Goal: Task Accomplishment & Management: Use online tool/utility

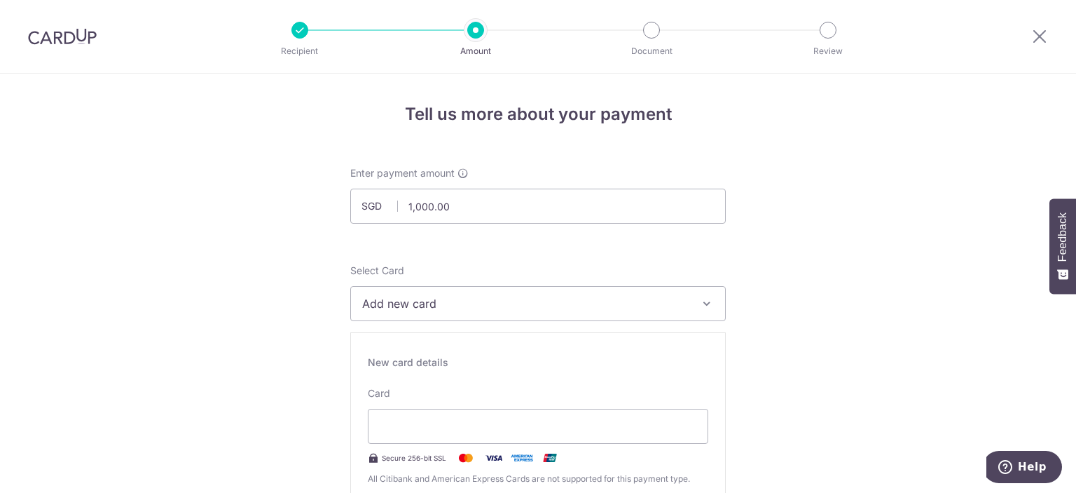
scroll to position [55, 0]
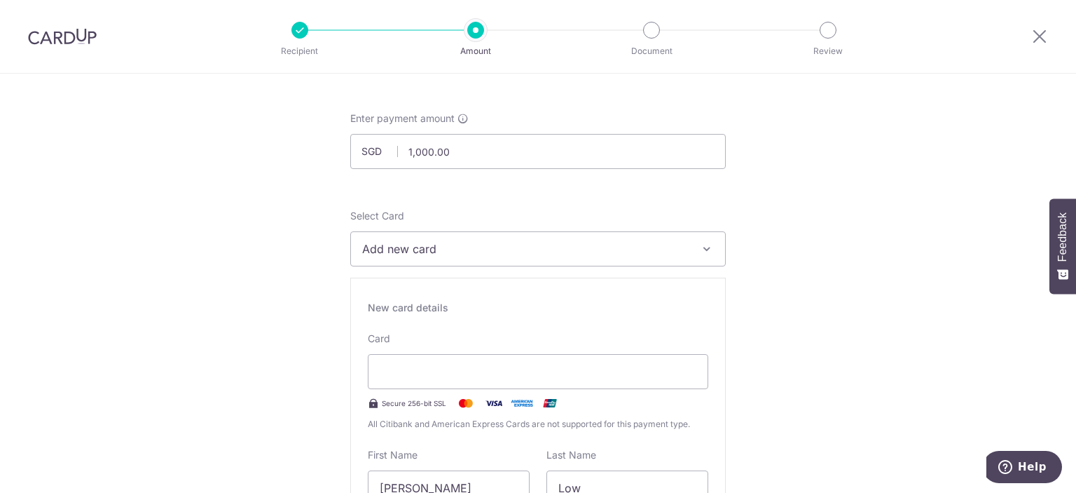
click at [583, 249] on span "Add new card" at bounding box center [525, 248] width 327 height 17
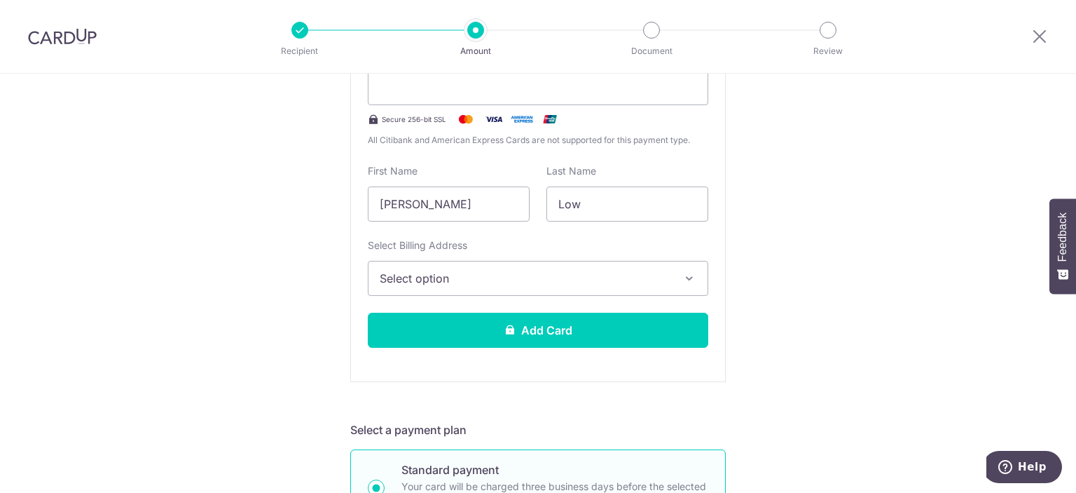
scroll to position [390, 0]
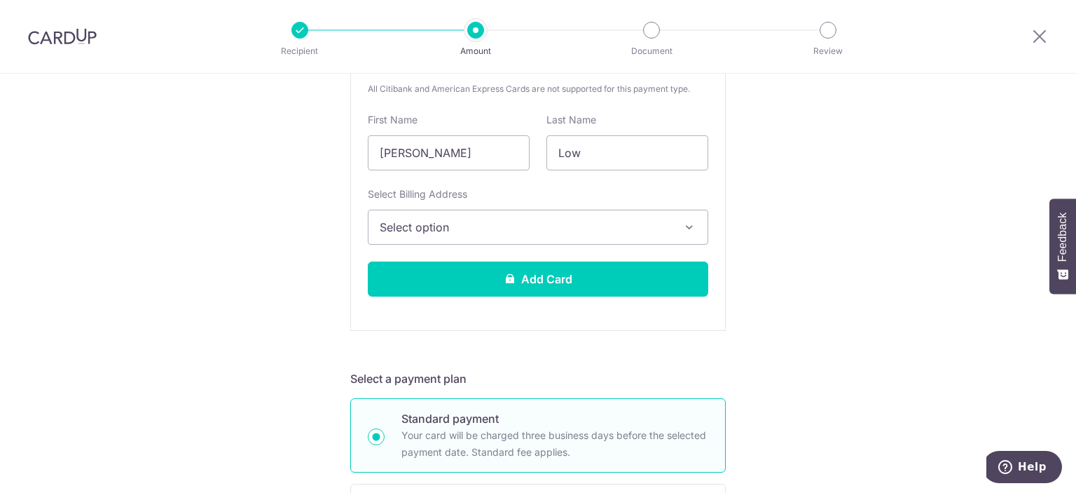
click at [572, 230] on span "Select option" at bounding box center [526, 227] width 292 height 17
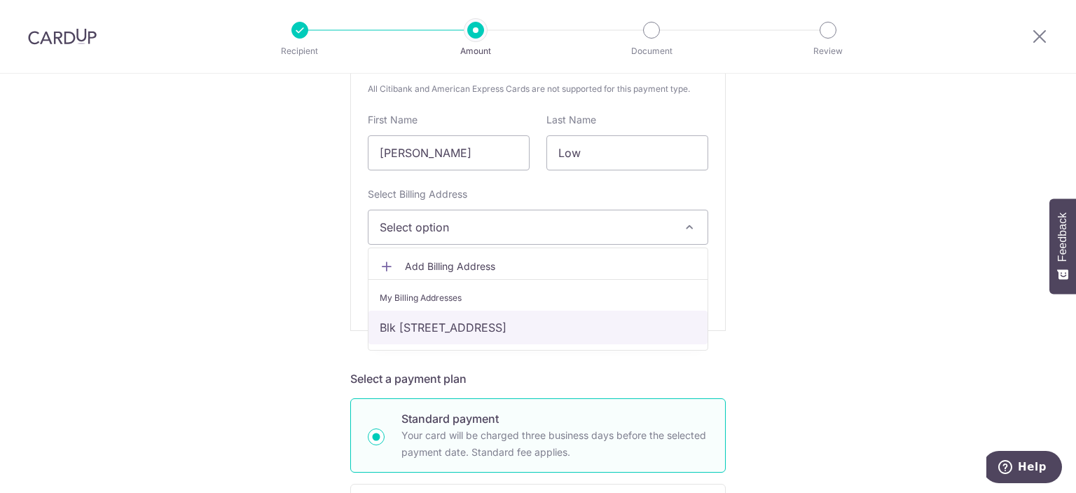
click at [551, 315] on link "Blk [STREET_ADDRESS]" at bounding box center [538, 327] width 339 height 34
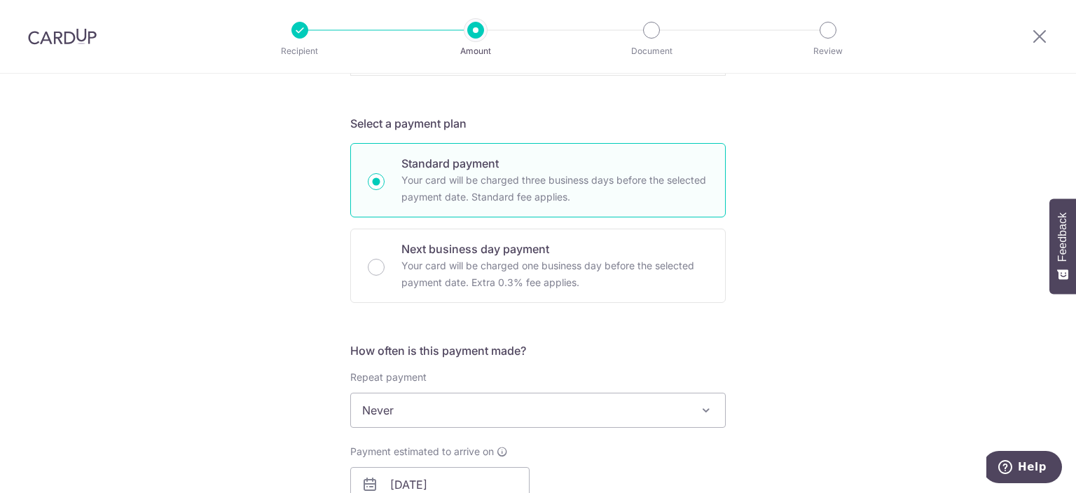
scroll to position [754, 0]
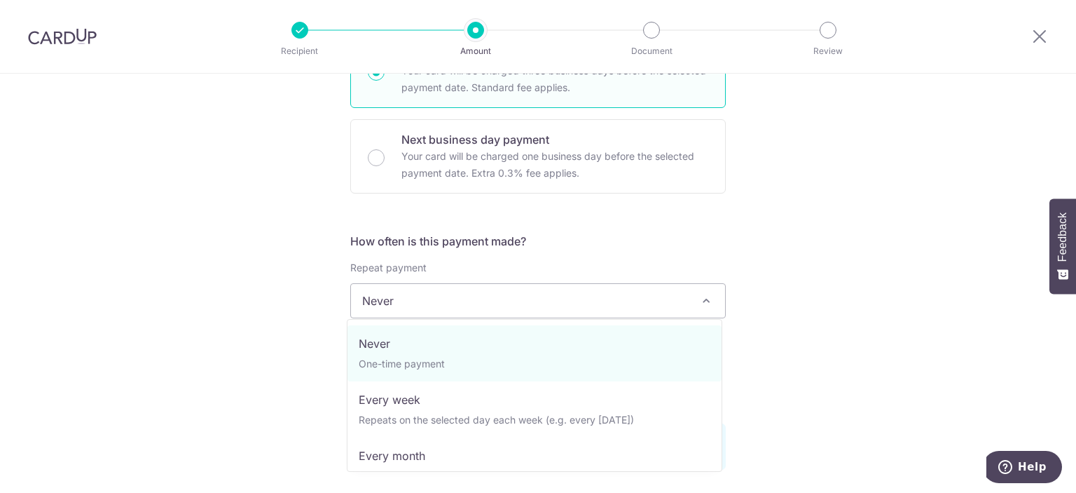
click at [553, 309] on span "Never" at bounding box center [538, 301] width 374 height 34
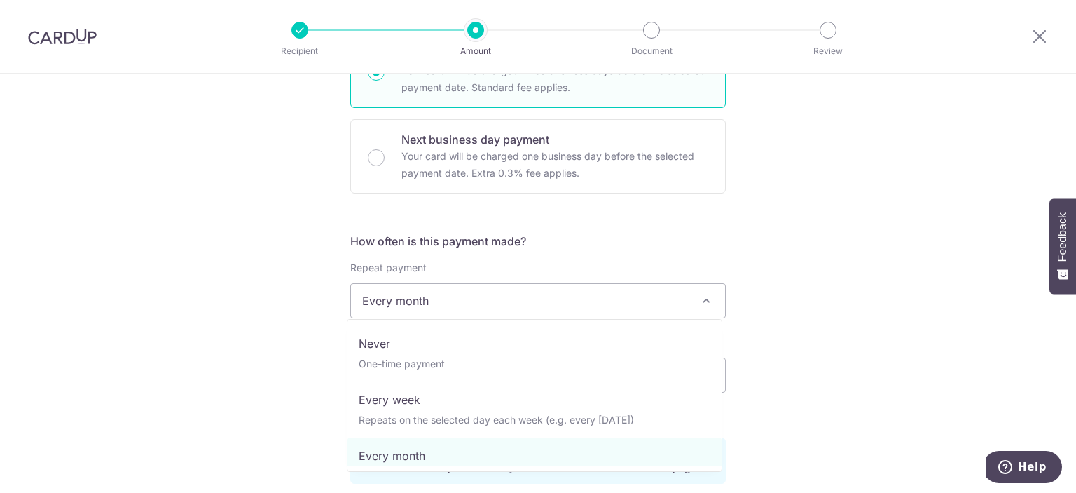
click at [528, 306] on span "Every month" at bounding box center [538, 301] width 374 height 34
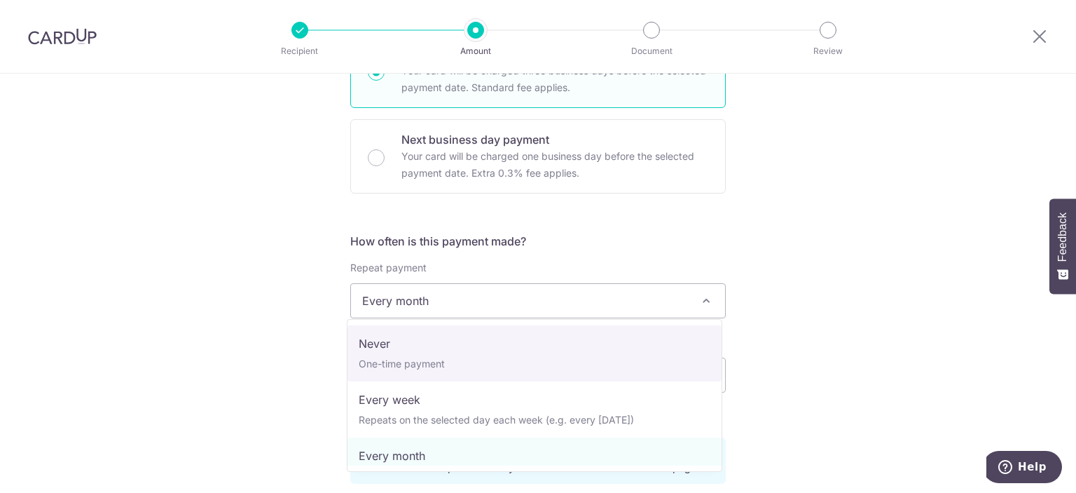
select select "1"
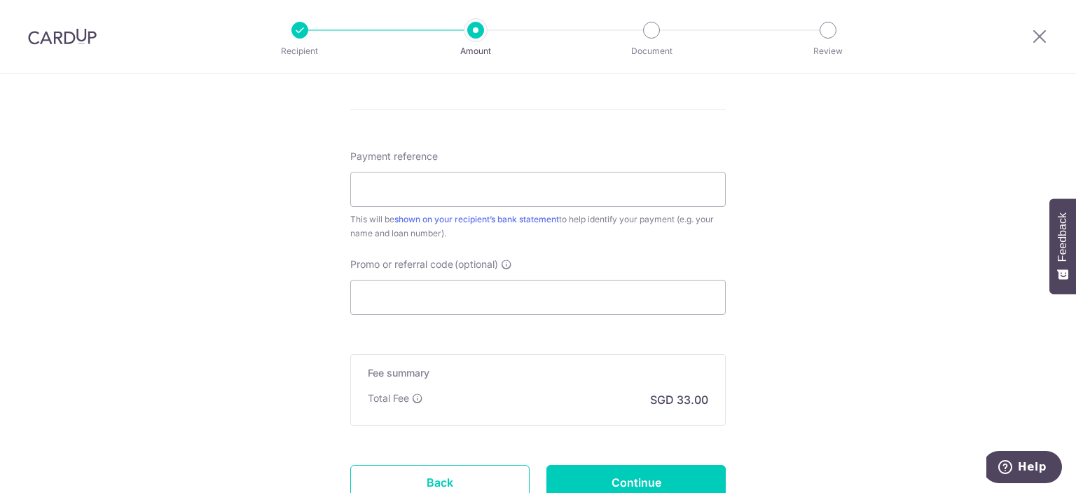
scroll to position [1273, 0]
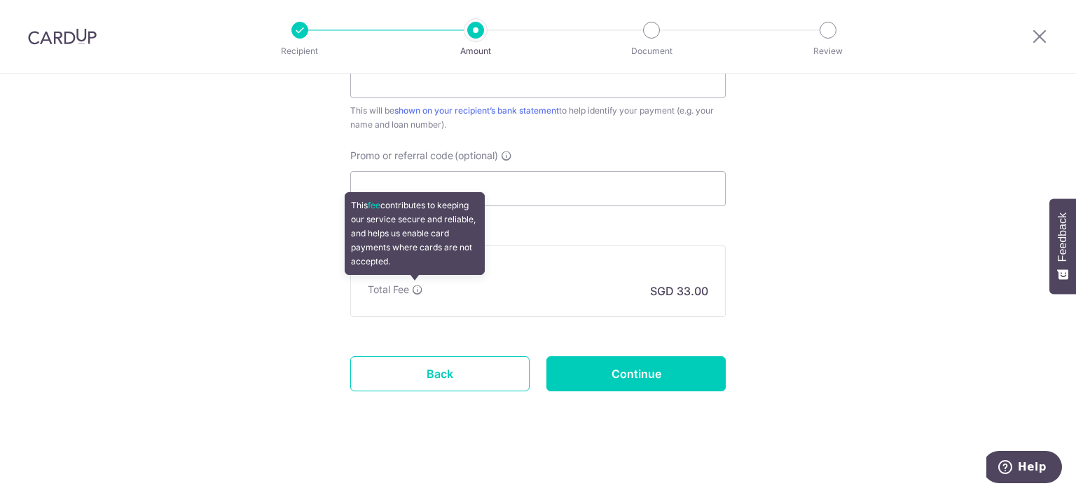
click at [412, 287] on icon at bounding box center [417, 289] width 11 height 11
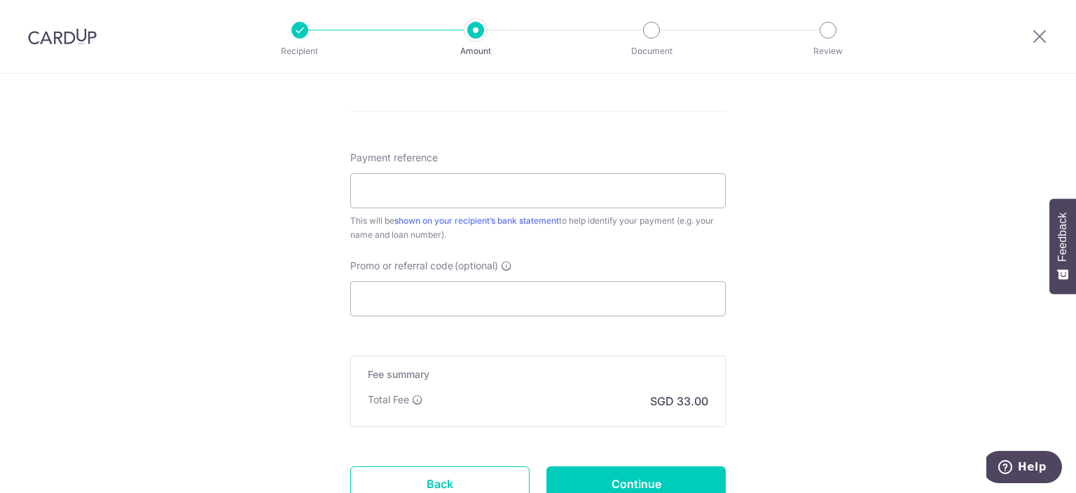
scroll to position [1273, 0]
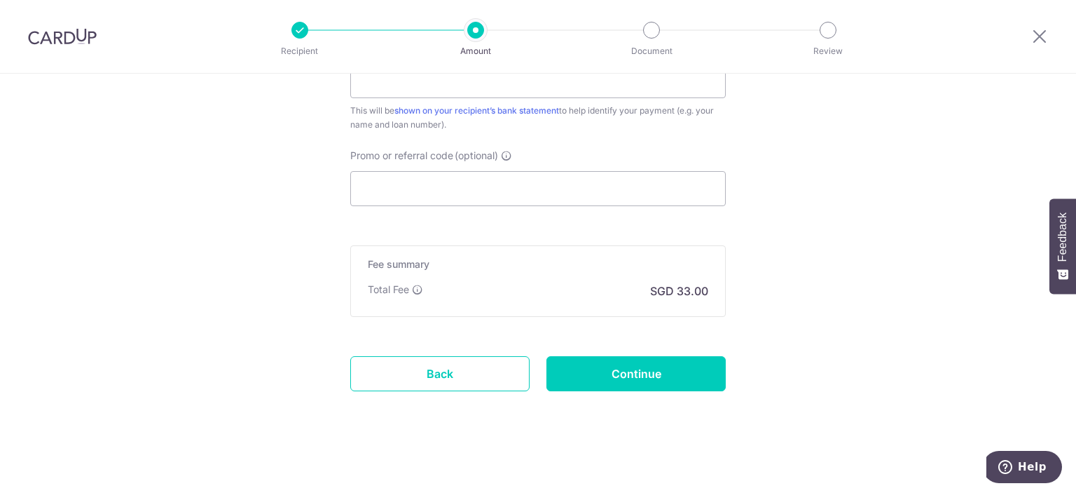
click at [62, 41] on img at bounding box center [62, 36] width 69 height 17
